Goal: Task Accomplishment & Management: Manage account settings

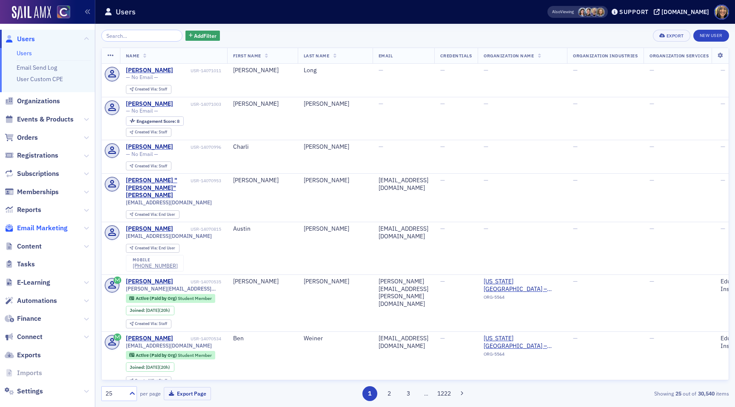
click at [46, 228] on span "Email Marketing" at bounding box center [42, 228] width 51 height 9
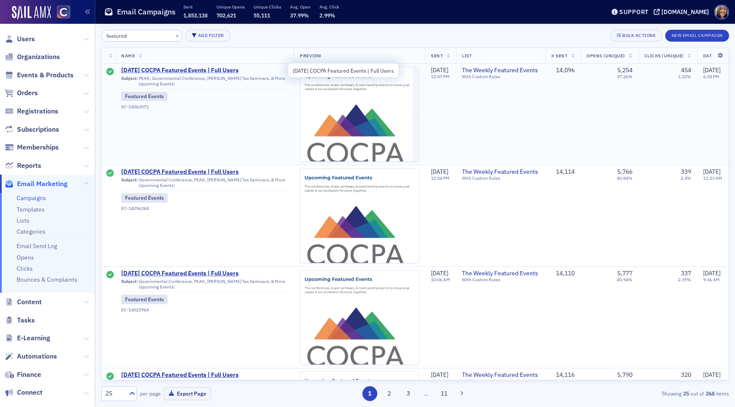
type input "featured"
click at [158, 70] on span "[DATE] COCPA Featured Events | Full Users" at bounding box center [204, 71] width 167 height 8
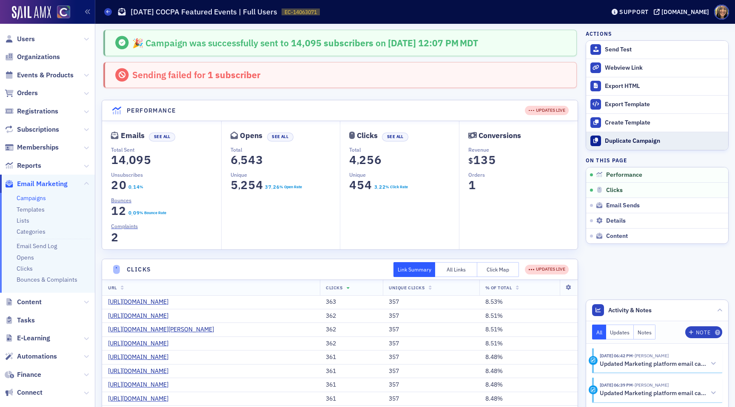
click at [642, 143] on div "Duplicate Campaign" at bounding box center [663, 141] width 119 height 8
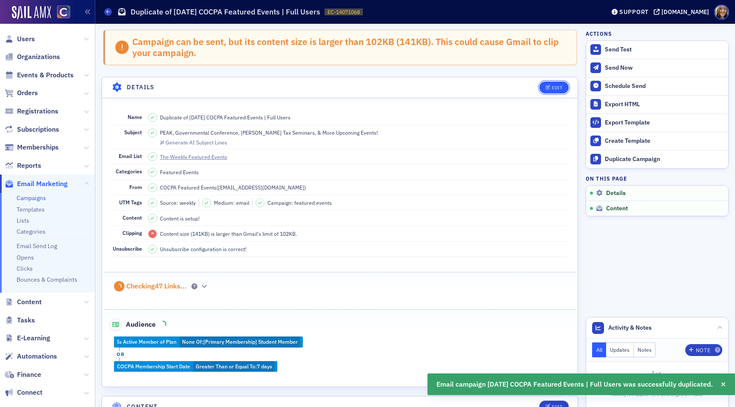
click at [556, 90] on button "Edit" at bounding box center [553, 88] width 29 height 12
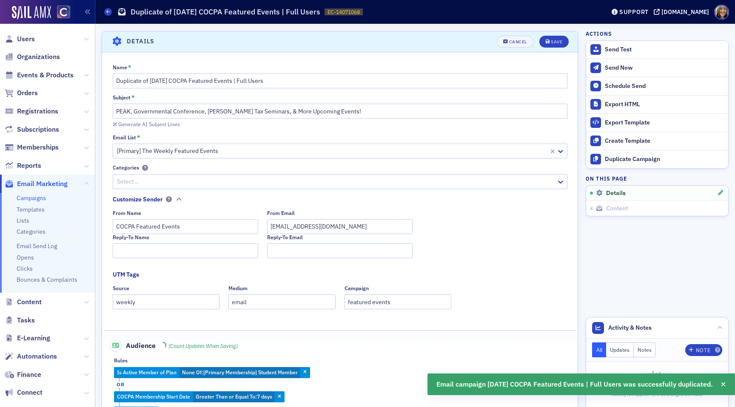
scroll to position [48, 0]
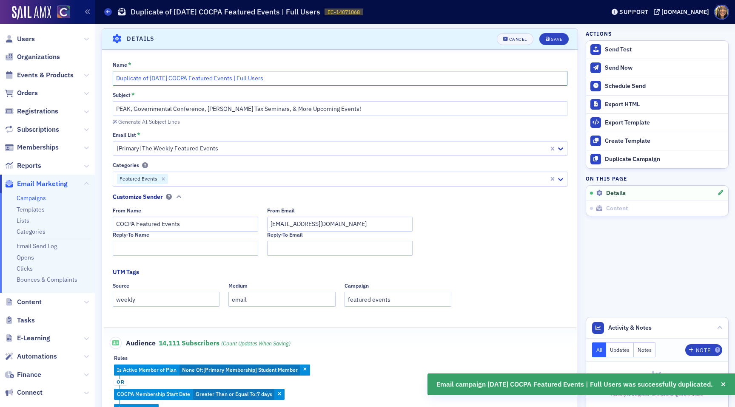
click at [159, 80] on input "Duplicate of [DATE] COCPA Featured Events | Full Users" at bounding box center [340, 78] width 454 height 15
drag, startPoint x: 150, startPoint y: 79, endPoint x: 100, endPoint y: 77, distance: 49.8
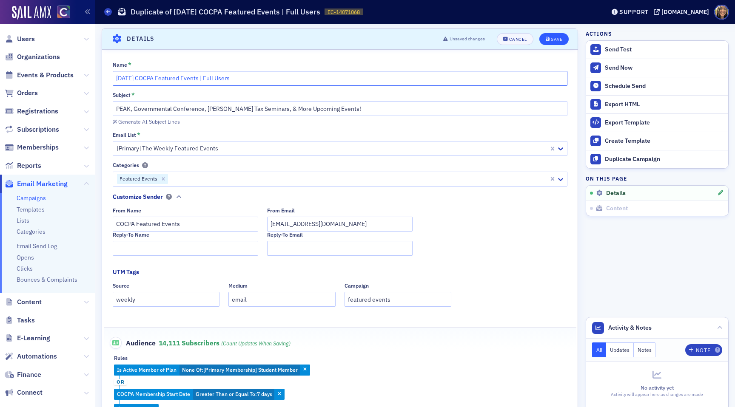
type input "[DATE] COCPA Featured Events | Full Users"
click at [559, 33] on button "Save" at bounding box center [553, 39] width 29 height 12
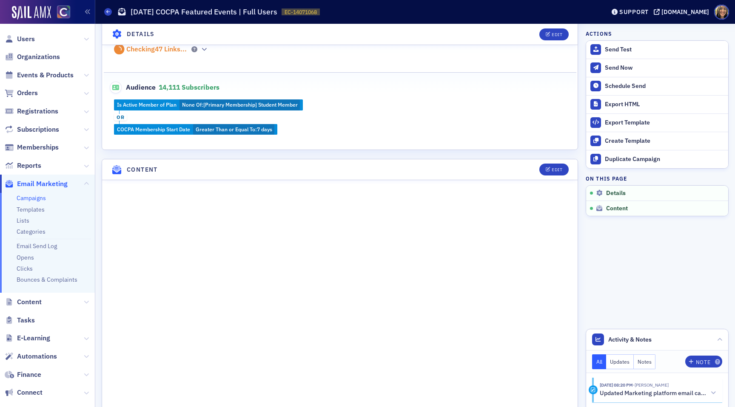
scroll to position [245, 0]
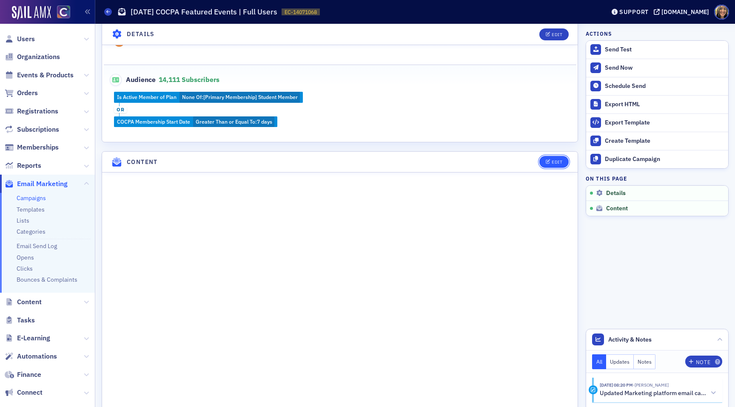
click at [557, 156] on button "Edit" at bounding box center [553, 162] width 29 height 12
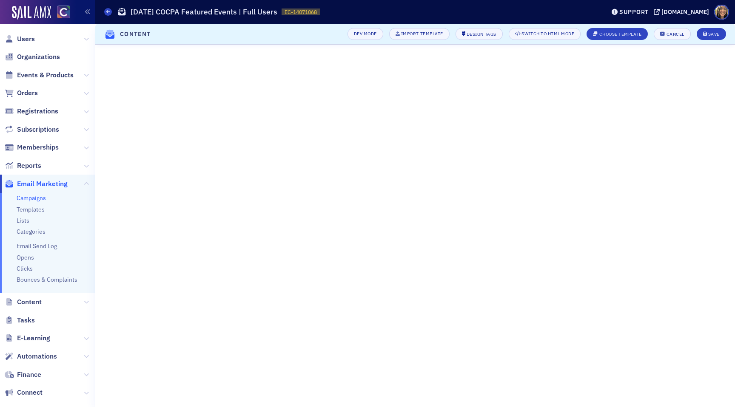
scroll to position [35, 0]
click at [712, 31] on button "Save" at bounding box center [710, 34] width 29 height 12
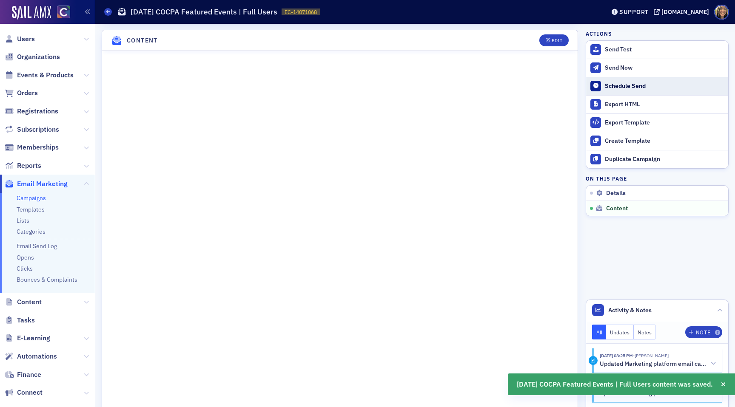
scroll to position [367, 0]
click at [665, 86] on div "Schedule Send" at bounding box center [663, 86] width 119 height 8
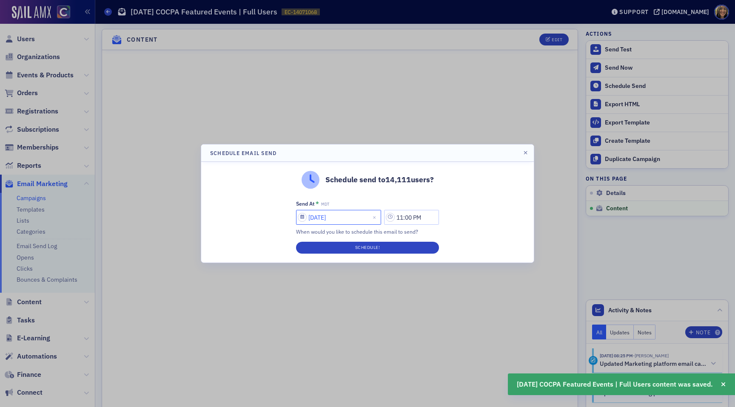
select select "9"
select select "2025"
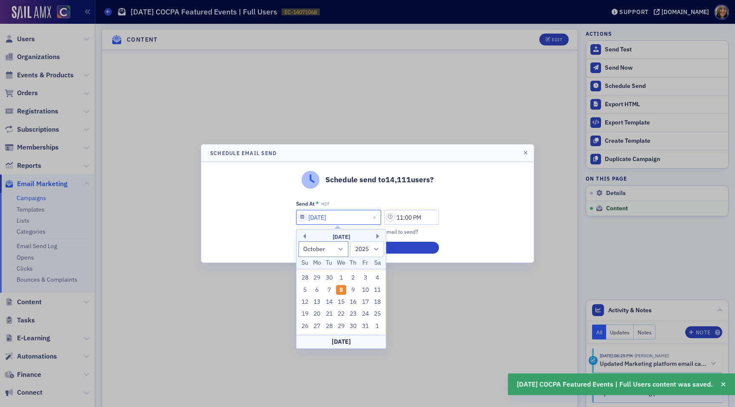
click at [349, 218] on input "[DATE]" at bounding box center [338, 217] width 85 height 15
click at [354, 288] on div "9" at bounding box center [353, 290] width 10 height 10
type input "[DATE]"
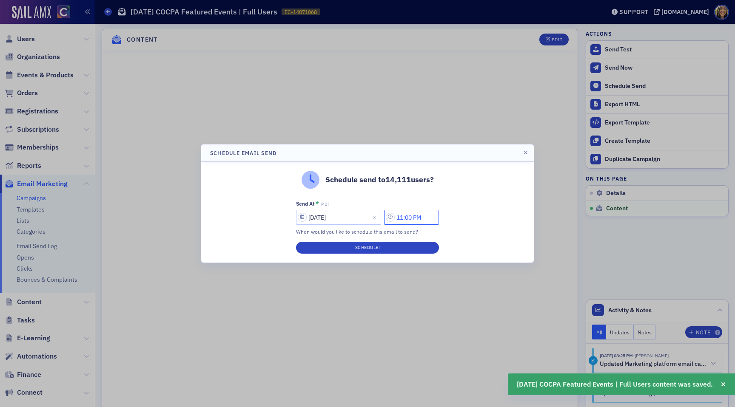
drag, startPoint x: 406, startPoint y: 219, endPoint x: 397, endPoint y: 219, distance: 9.4
click at [398, 219] on input "11:00 PM" at bounding box center [411, 217] width 55 height 15
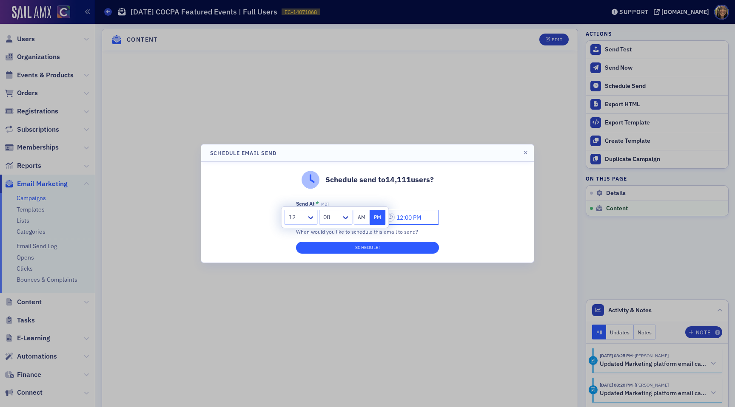
type input "12:00 PM"
click at [383, 248] on button "Schedule!" at bounding box center [367, 248] width 143 height 12
